Goal: Information Seeking & Learning: Learn about a topic

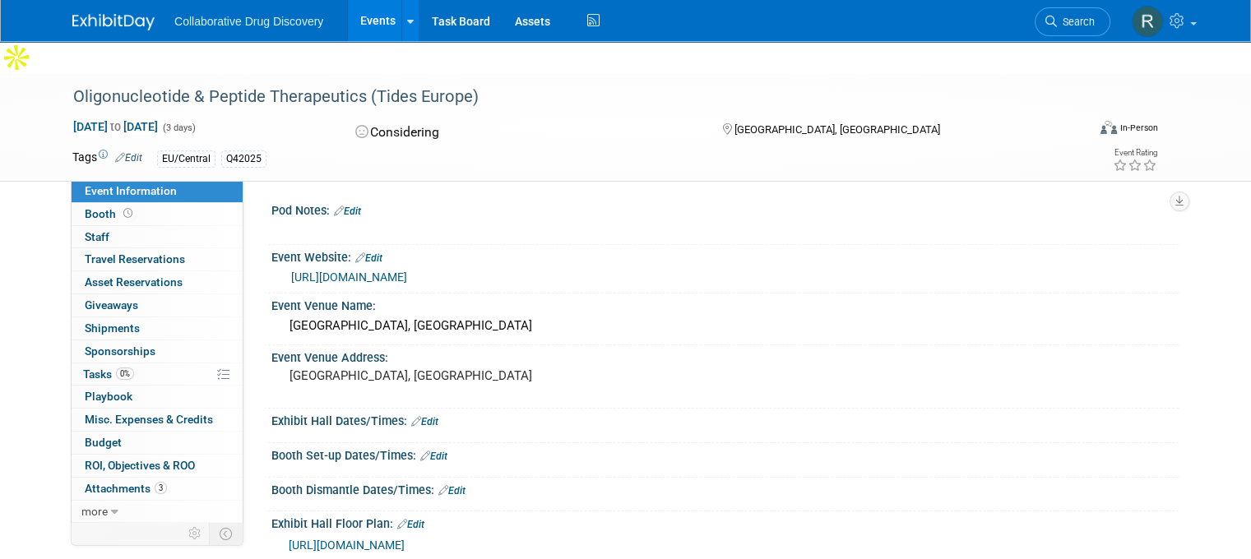
click at [350, 22] on link "Events" at bounding box center [378, 20] width 60 height 41
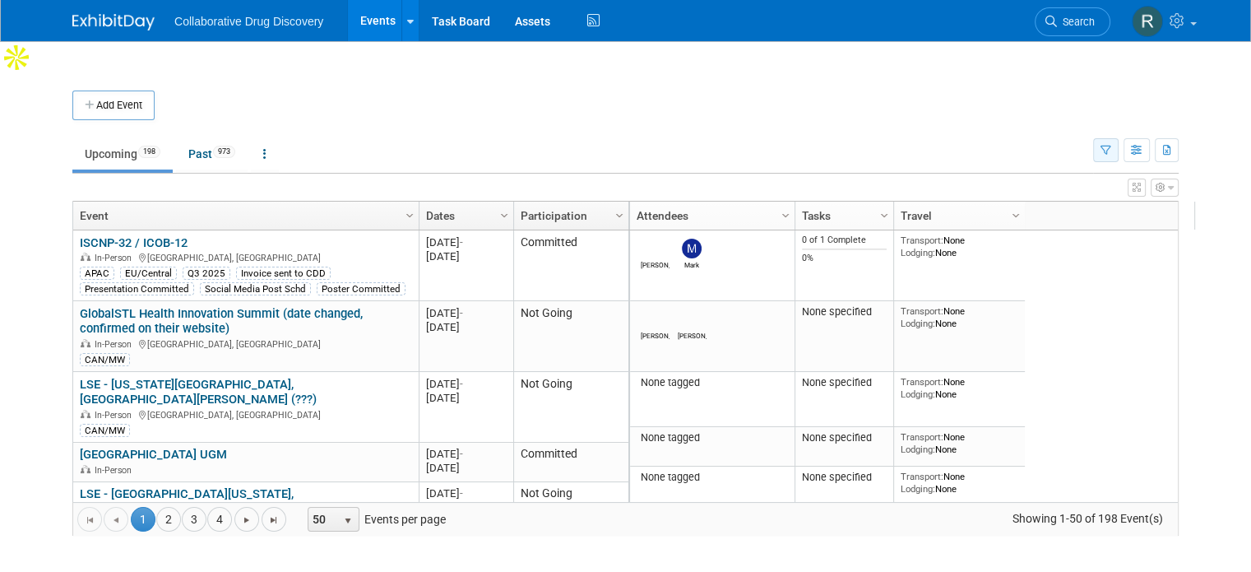
click at [1111, 146] on icon "button" at bounding box center [1105, 151] width 11 height 11
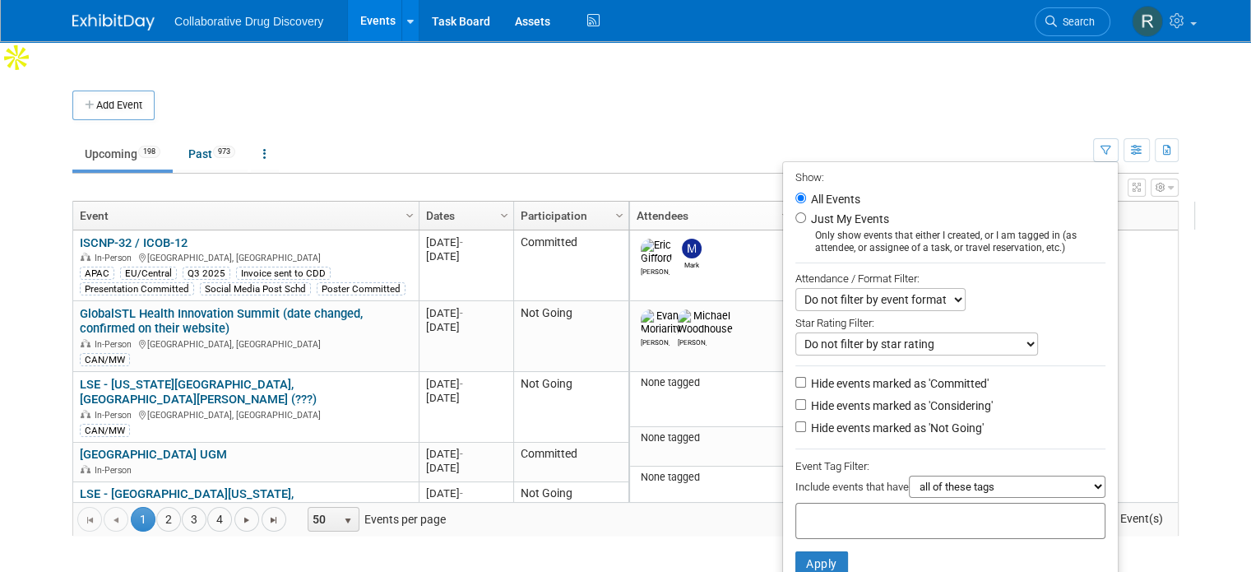
click at [910, 510] on input "text" at bounding box center [869, 518] width 132 height 16
type input "eu"
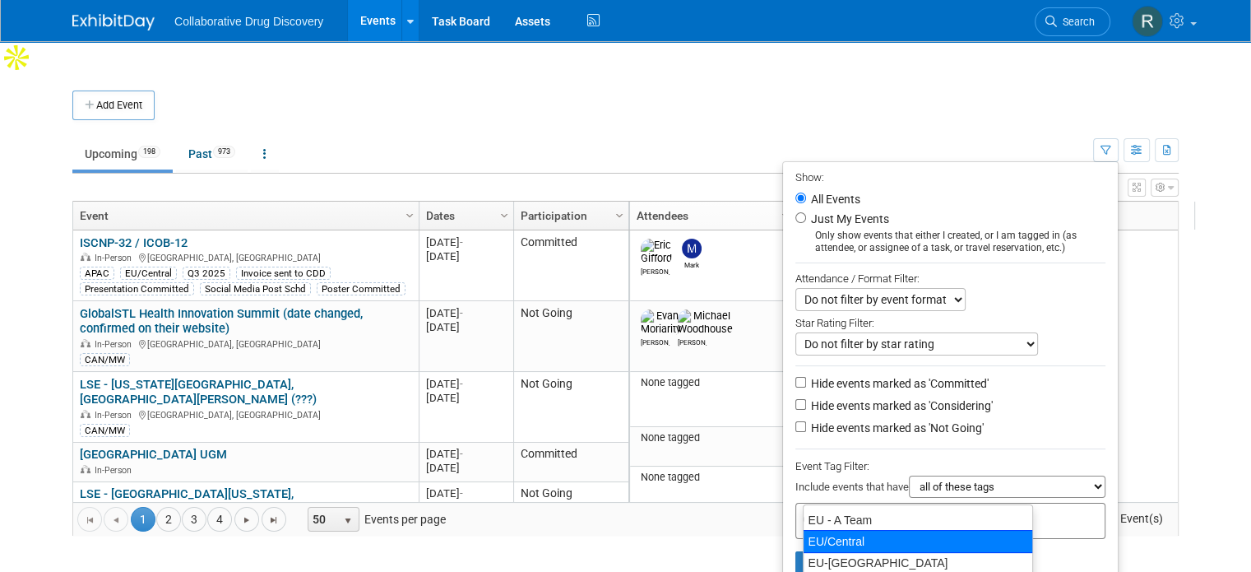
click at [872, 544] on div "EU/Central" at bounding box center [918, 541] width 230 height 23
type input "EU/Central"
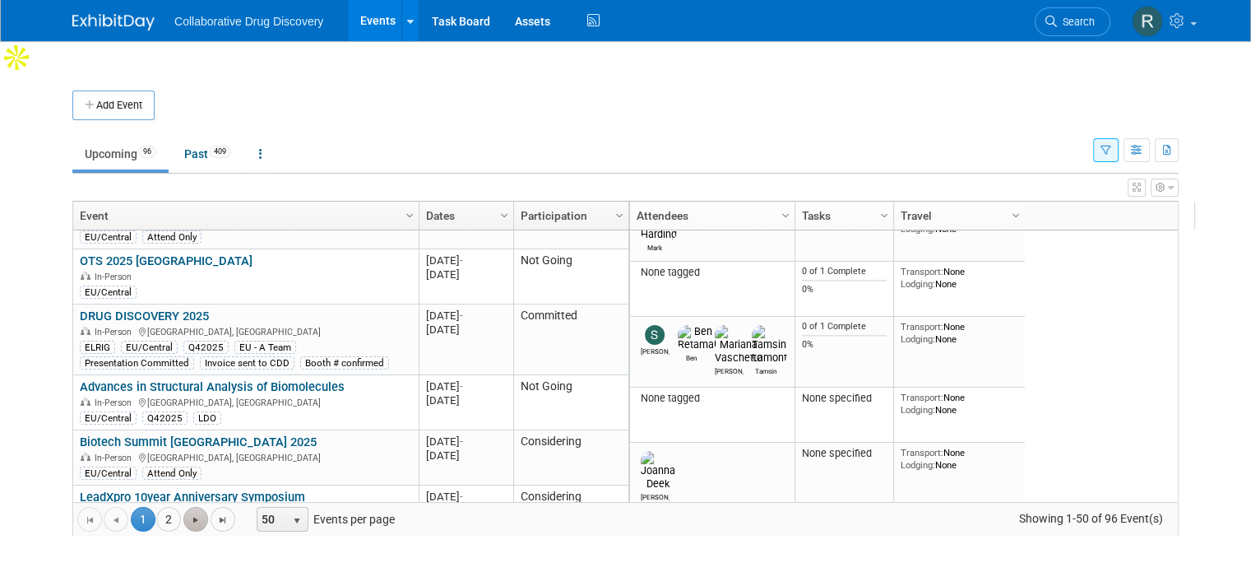
click at [189, 513] on span "Go to the next page" at bounding box center [195, 519] width 13 height 13
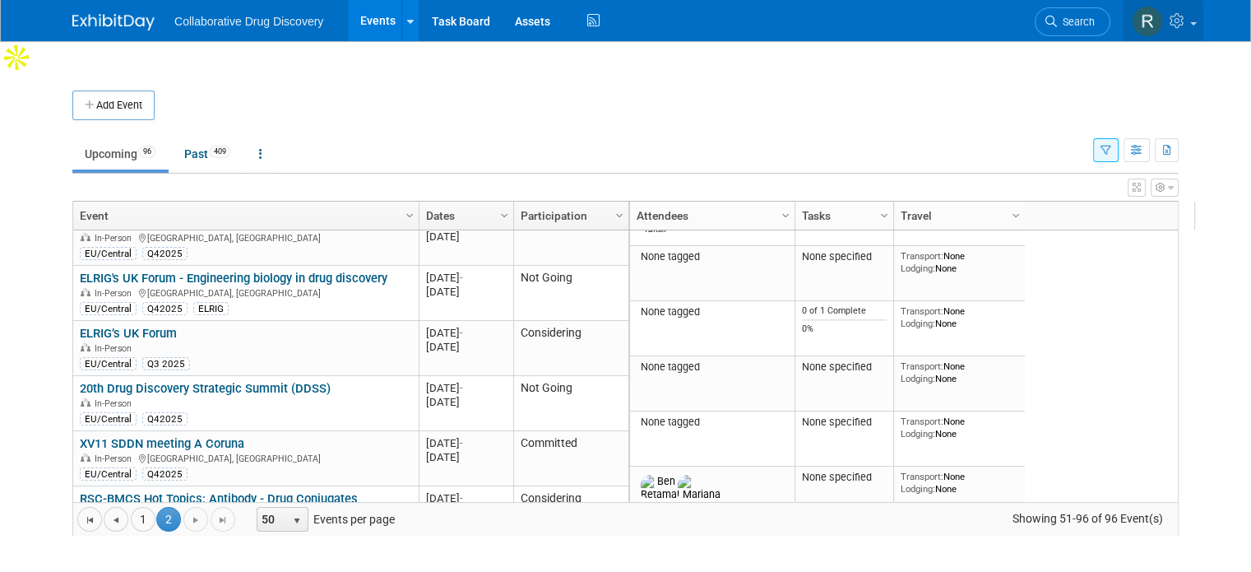
click at [1197, 23] on span at bounding box center [1193, 23] width 7 height 3
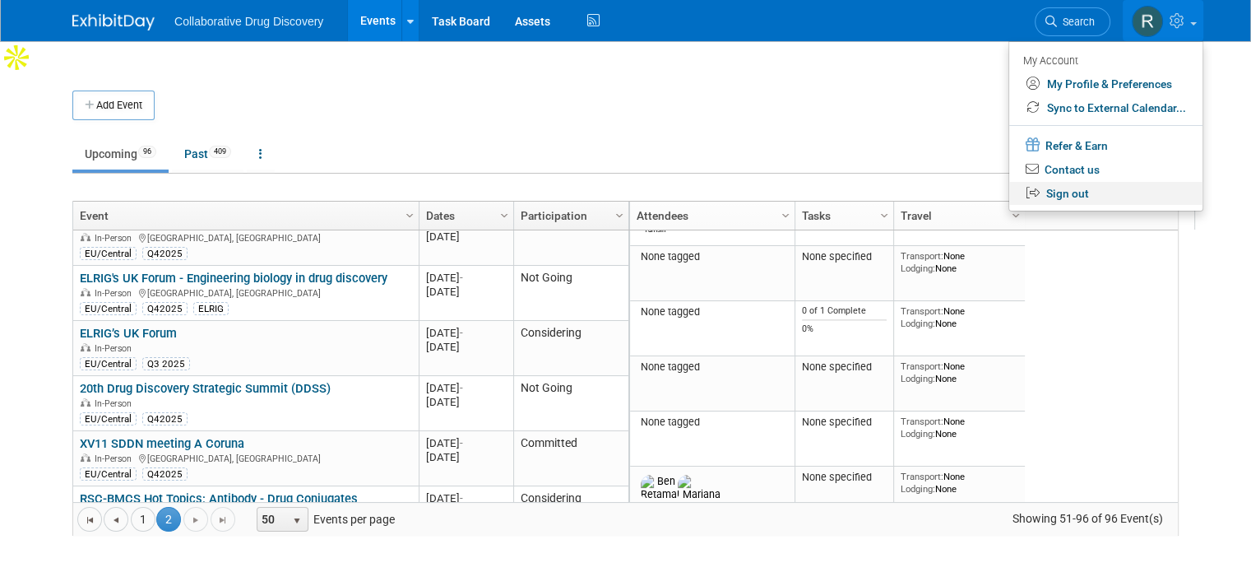
click at [1095, 190] on link "Sign out" at bounding box center [1105, 194] width 193 height 24
